Goal: Task Accomplishment & Management: Manage account settings

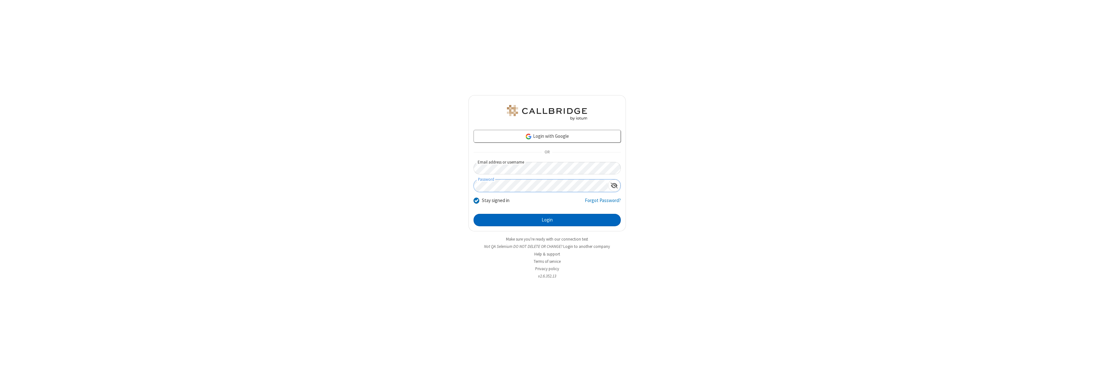
click at [547, 220] on button "Login" at bounding box center [547, 220] width 147 height 13
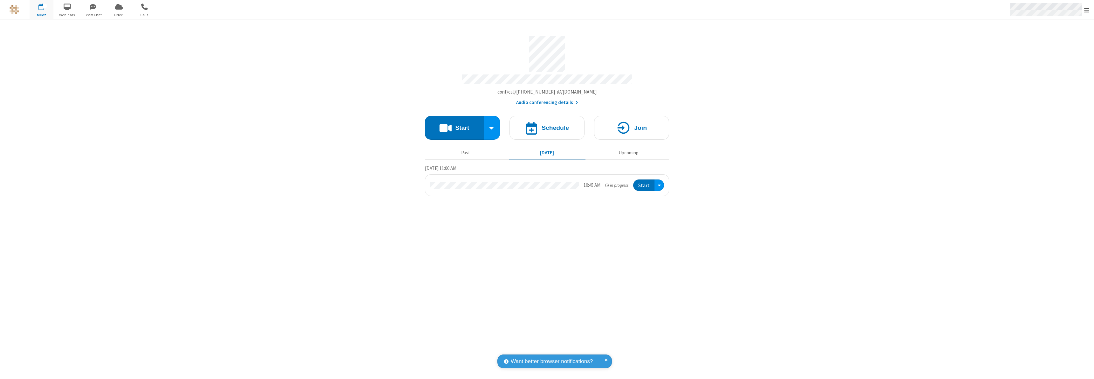
click at [1087, 10] on span "Open menu" at bounding box center [1087, 10] width 5 height 6
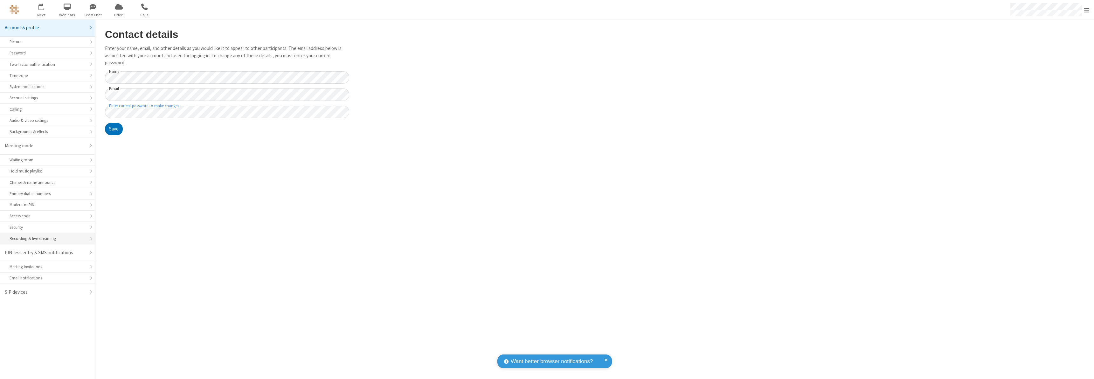
click at [47, 239] on div "Recording & live streaming" at bounding box center [48, 238] width 76 height 6
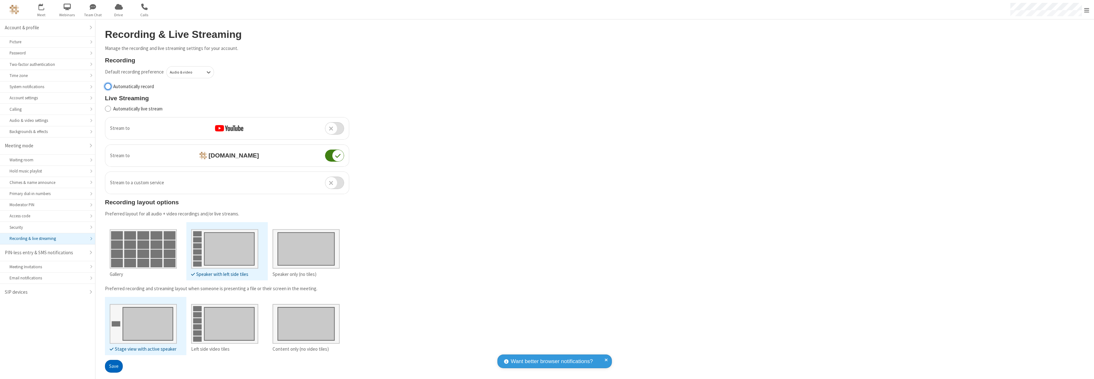
click at [108, 86] on input "Automatically record" at bounding box center [108, 86] width 6 height 7
checkbox input "true"
click at [114, 373] on button "Save" at bounding box center [114, 366] width 18 height 13
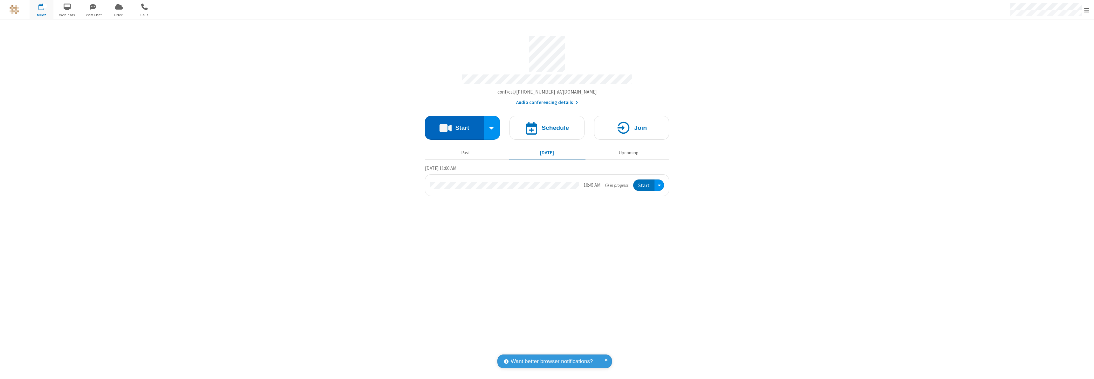
click at [454, 125] on button "Start" at bounding box center [454, 128] width 59 height 24
